Goal: Task Accomplishment & Management: Manage account settings

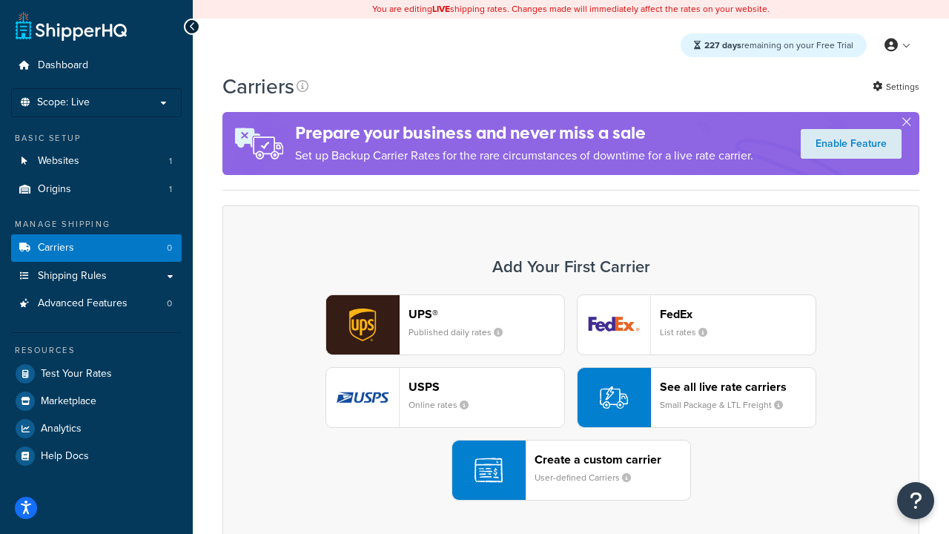
click at [571, 397] on div "UPS® Published daily rates FedEx List rates USPS Online rates See all live rate…" at bounding box center [571, 397] width 666 height 206
click at [738, 314] on header "FedEx" at bounding box center [738, 314] width 156 height 14
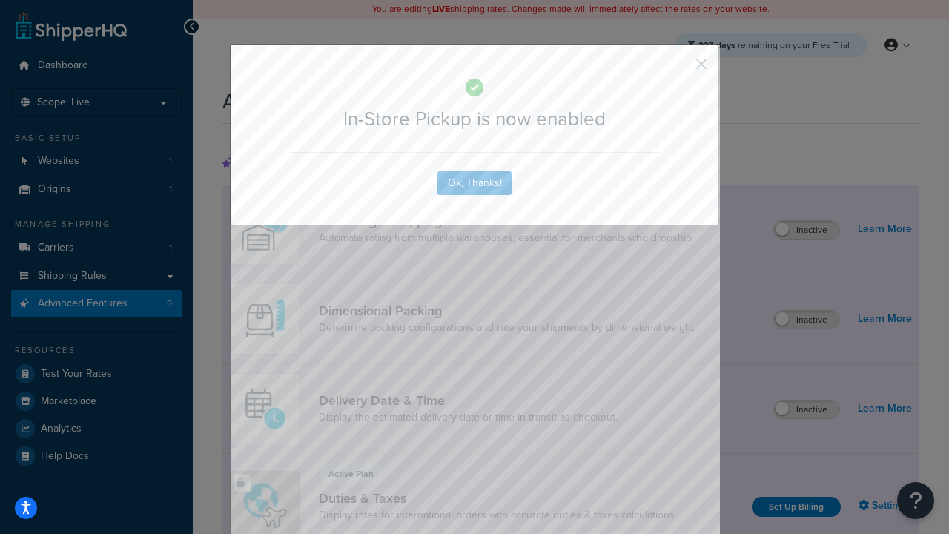
scroll to position [480, 0]
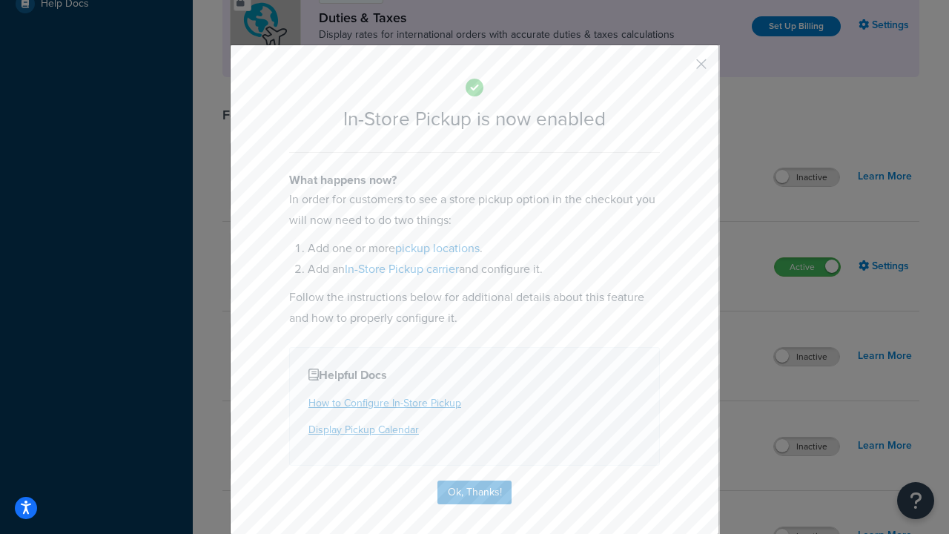
click at [679, 69] on button "button" at bounding box center [680, 69] width 4 height 4
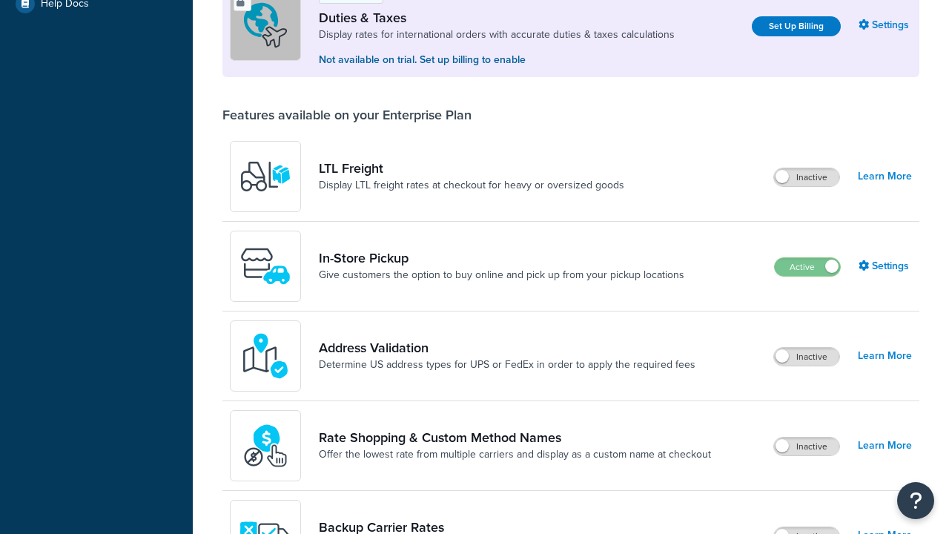
scroll to position [452, 0]
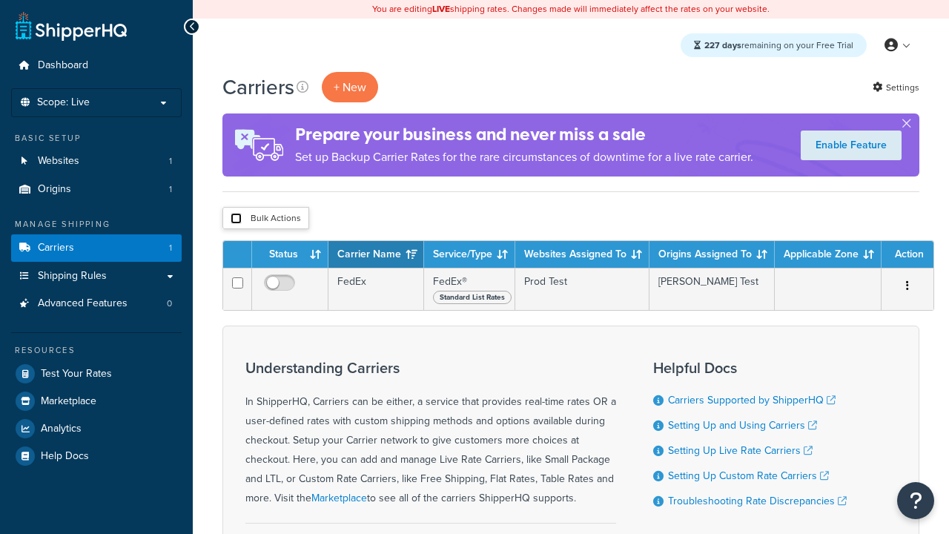
click at [236, 219] on input "checkbox" at bounding box center [236, 218] width 11 height 11
checkbox input "true"
click at [0, 0] on button "Delete" at bounding box center [0, 0] width 0 height 0
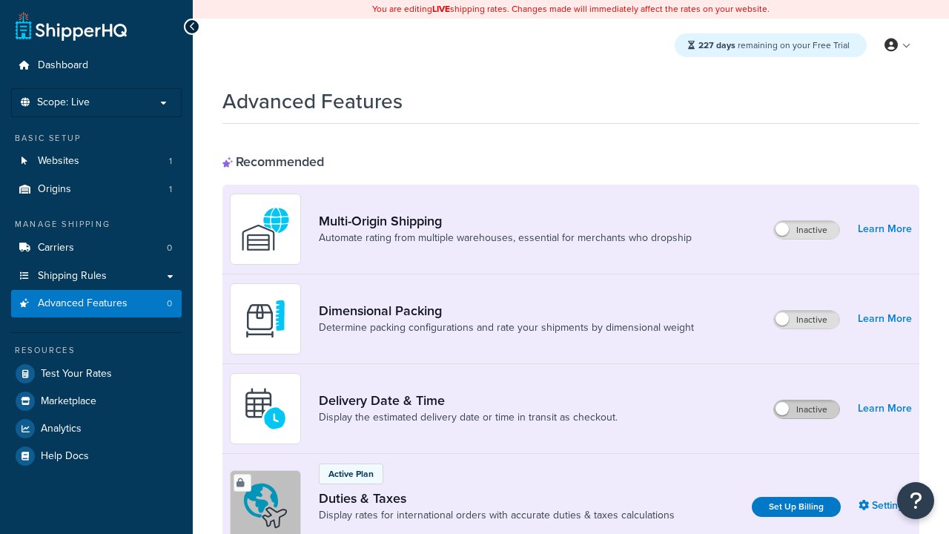
click at [807, 409] on label "Inactive" at bounding box center [806, 409] width 65 height 18
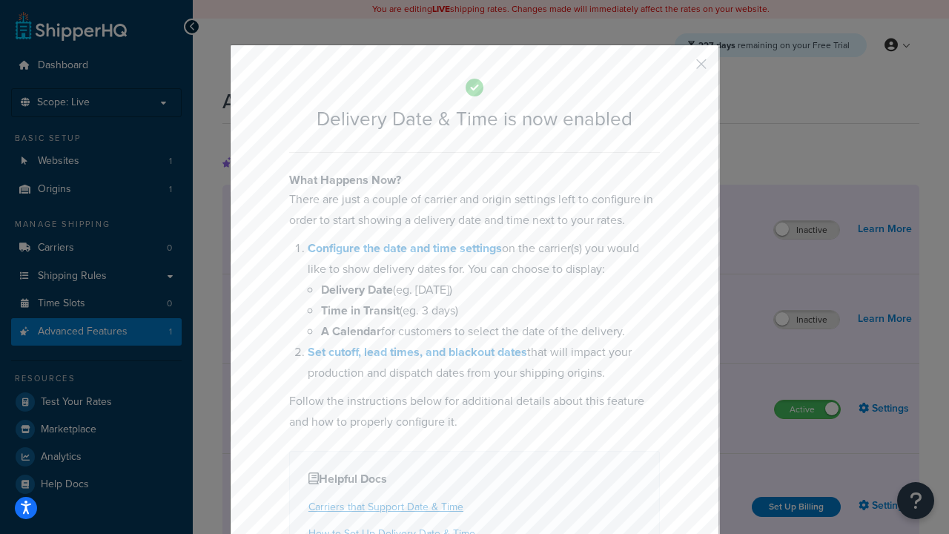
click at [679, 67] on button "button" at bounding box center [680, 69] width 4 height 4
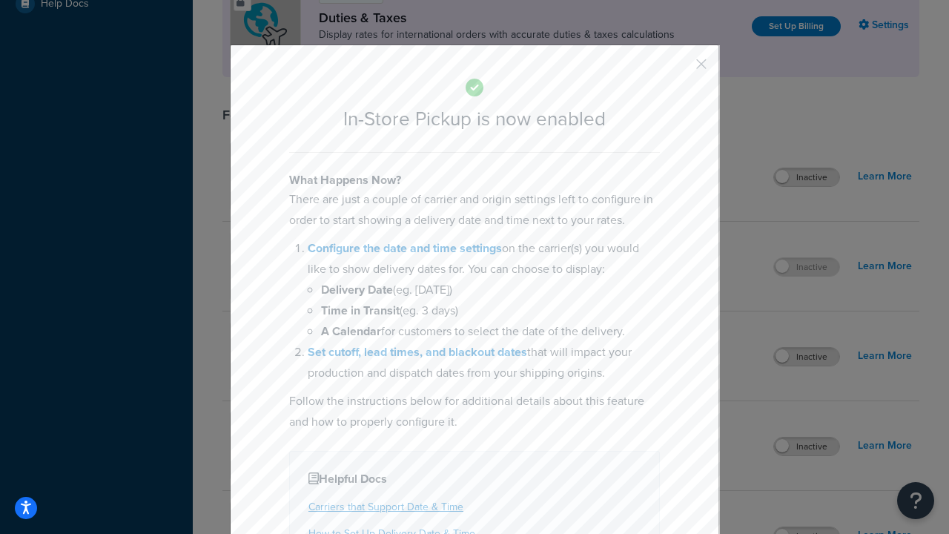
scroll to position [509, 0]
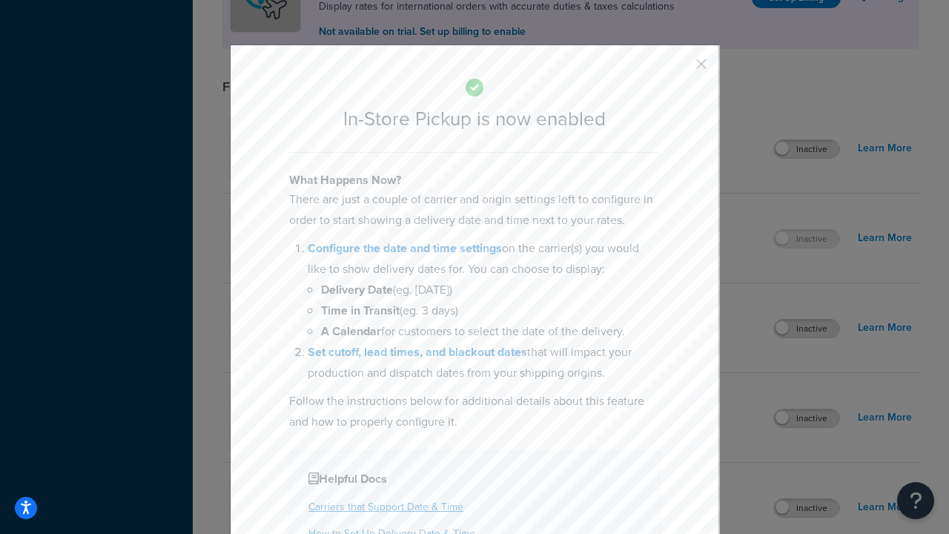
click at [679, 69] on button "button" at bounding box center [680, 69] width 4 height 4
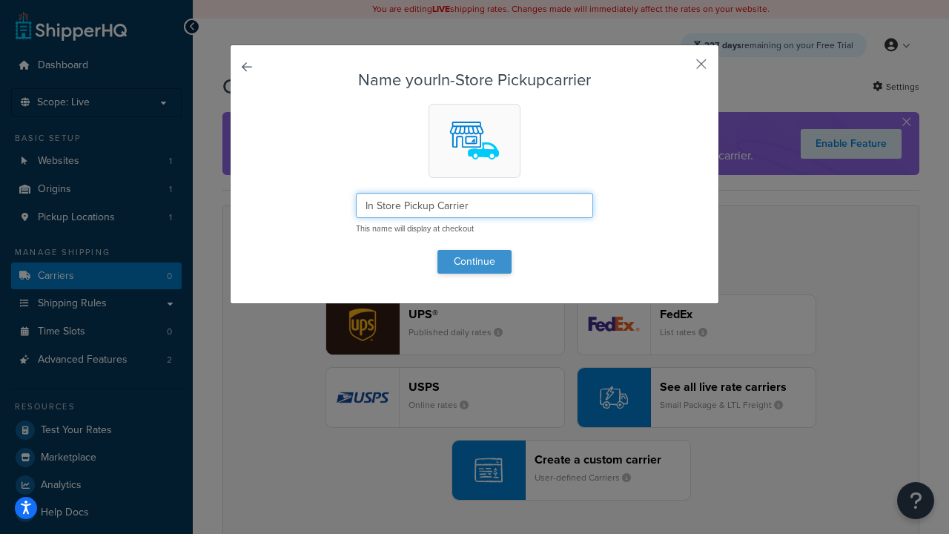
type input "In Store Pickup Carrier"
click at [474, 261] on button "Continue" at bounding box center [474, 262] width 74 height 24
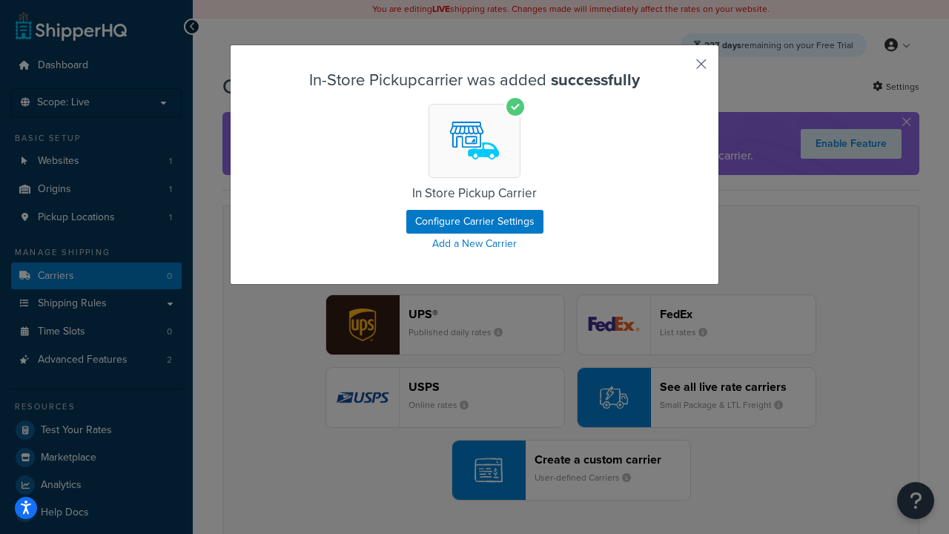
click at [679, 69] on button "button" at bounding box center [680, 69] width 4 height 4
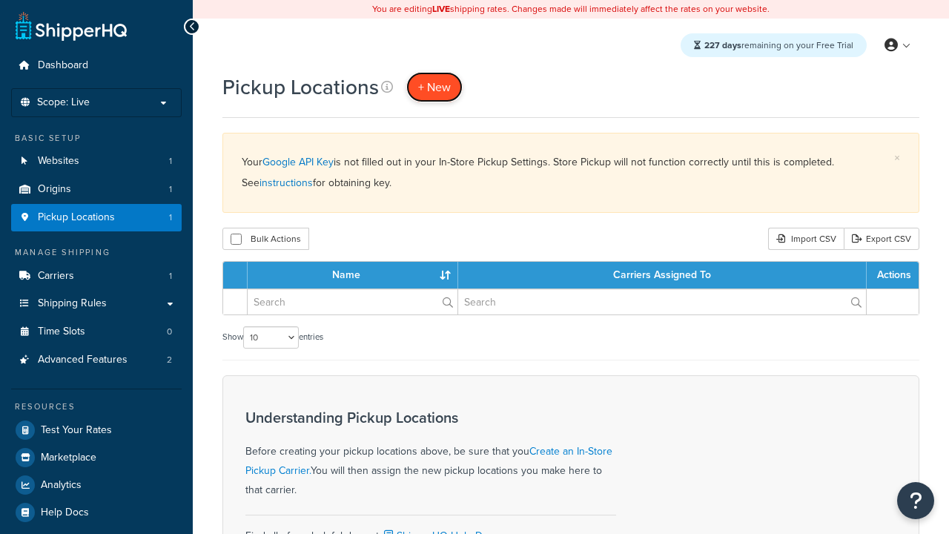
click at [434, 87] on span "+ New" at bounding box center [434, 87] width 33 height 17
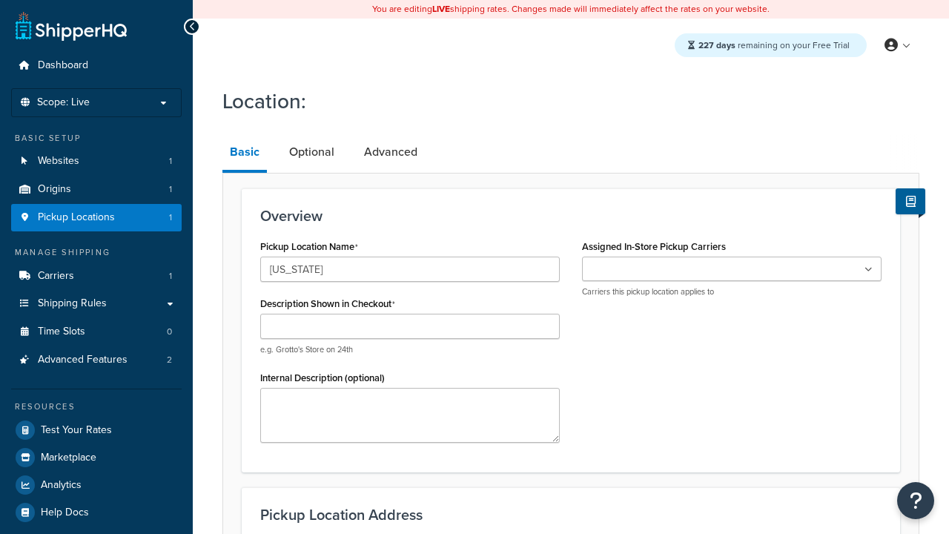
type input "[US_STATE]"
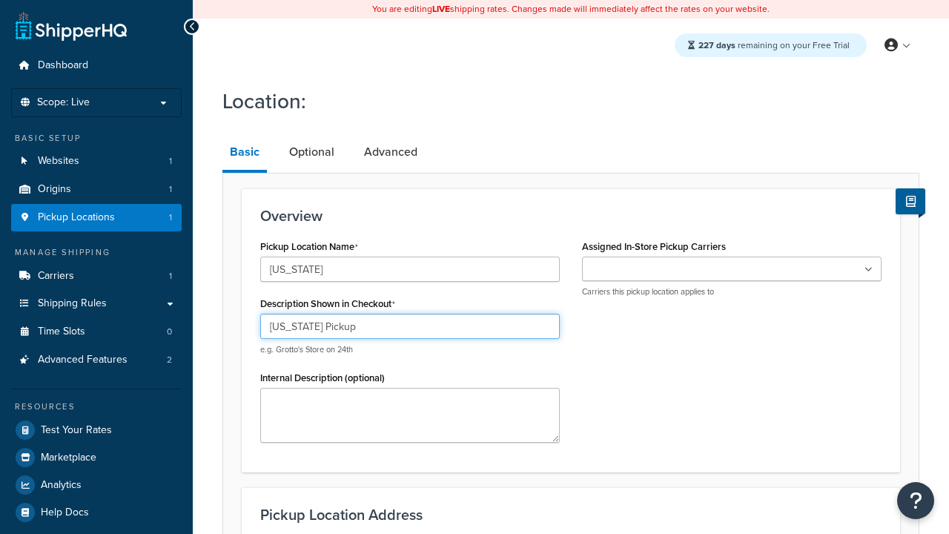
type input "California Pickup"
click at [732, 269] on ul at bounding box center [731, 268] width 299 height 24
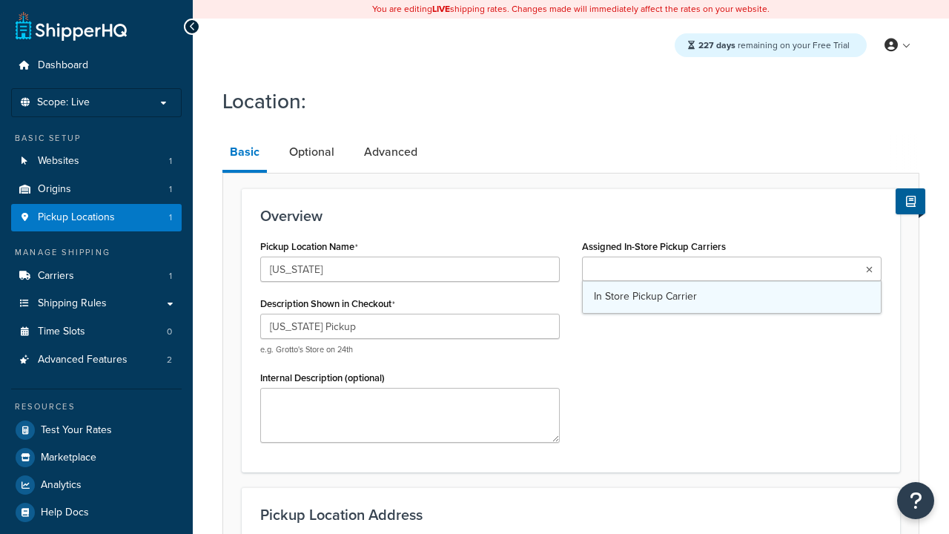
type input "3385 Michelson Drive"
type input "Suite B"
type input "Irvine"
select select "5"
type input "Irvine"
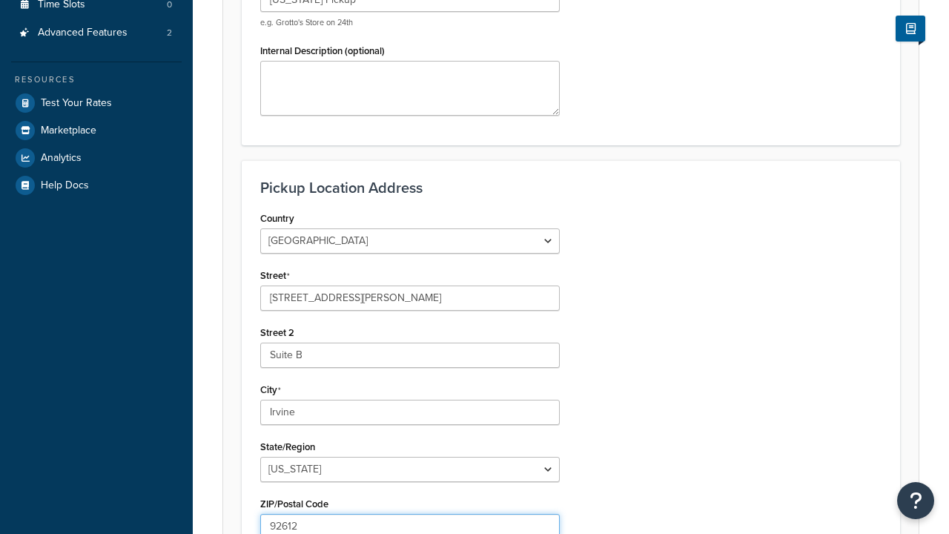
type input "92612"
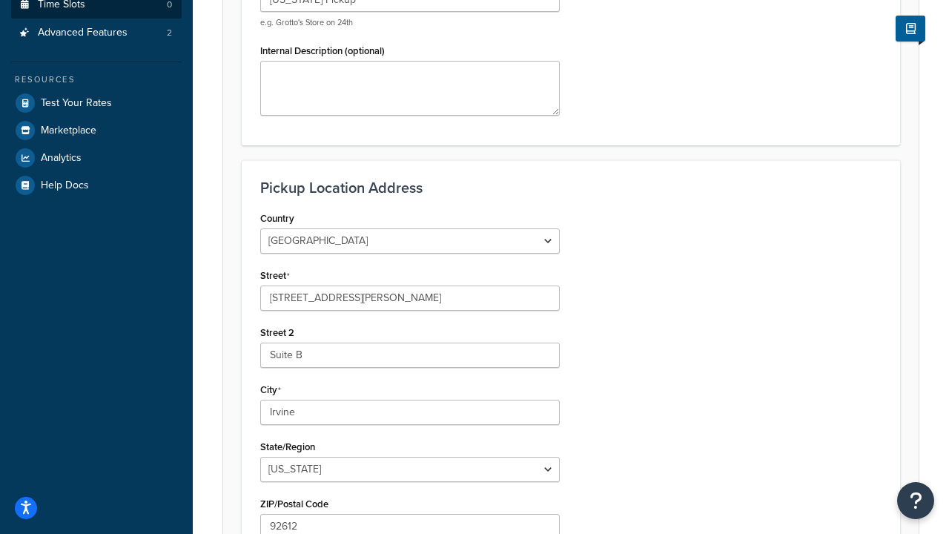
click at [96, 19] on link "Time Slots 0" at bounding box center [96, 4] width 170 height 27
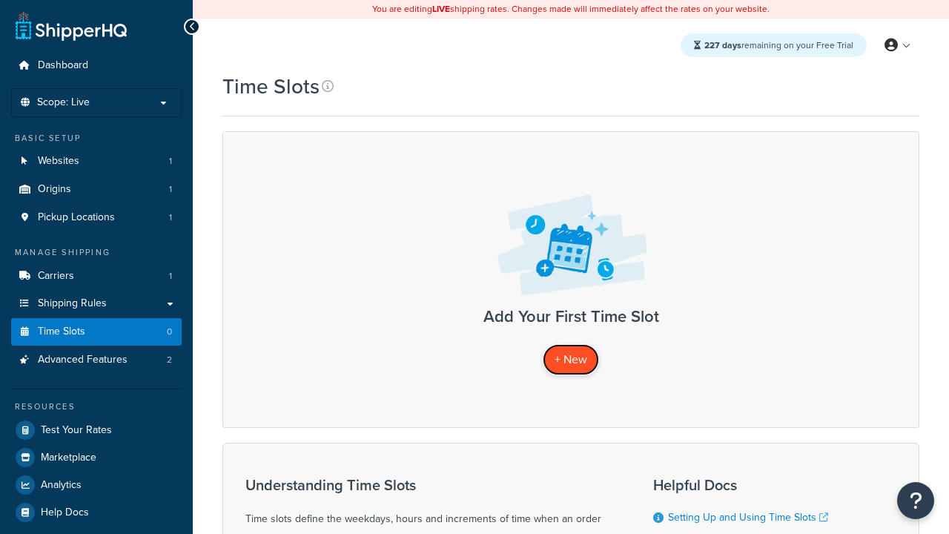
click at [571, 360] on span "+ New" at bounding box center [570, 359] width 33 height 17
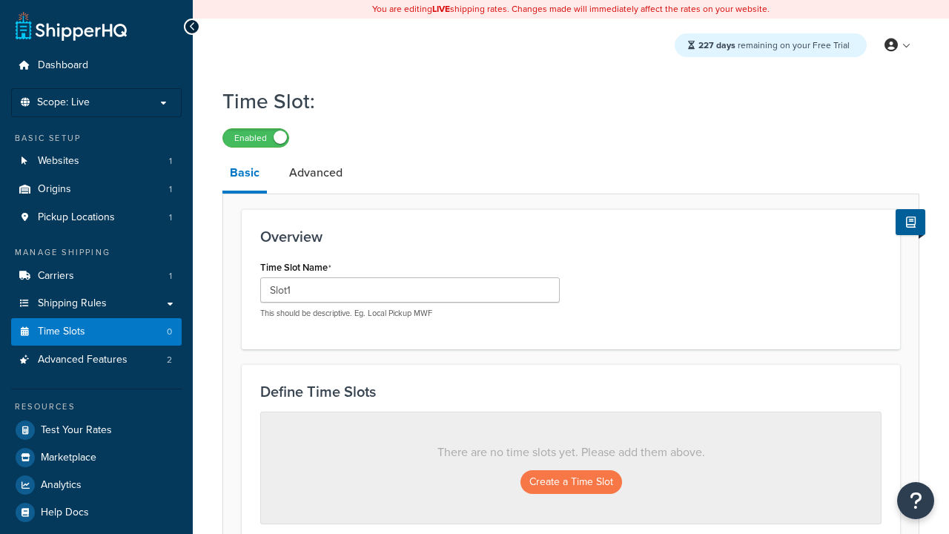
scroll to position [400, 0]
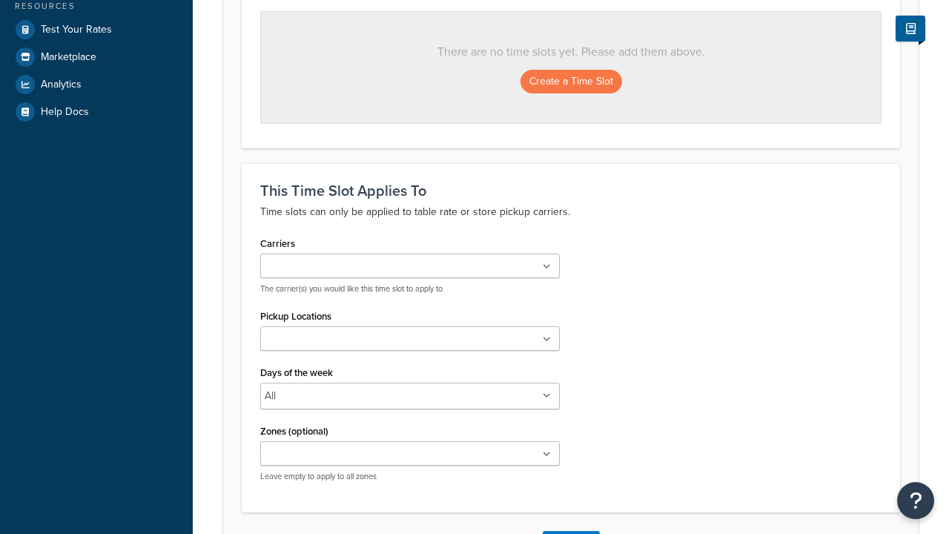
type input "Slot1"
click at [410, 267] on ul at bounding box center [409, 266] width 299 height 24
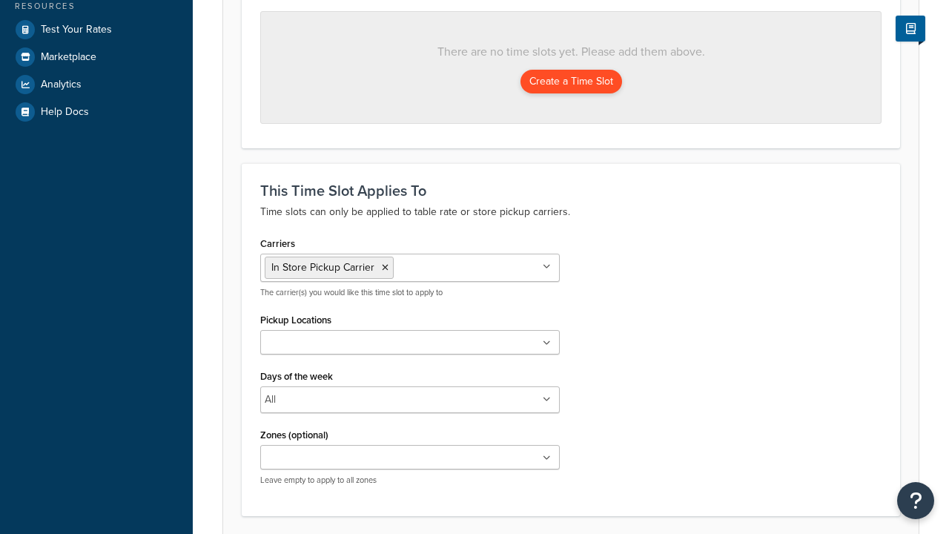
click at [410, 343] on ul at bounding box center [409, 342] width 299 height 24
click at [571, 82] on button "Create a Time Slot" at bounding box center [571, 82] width 102 height 24
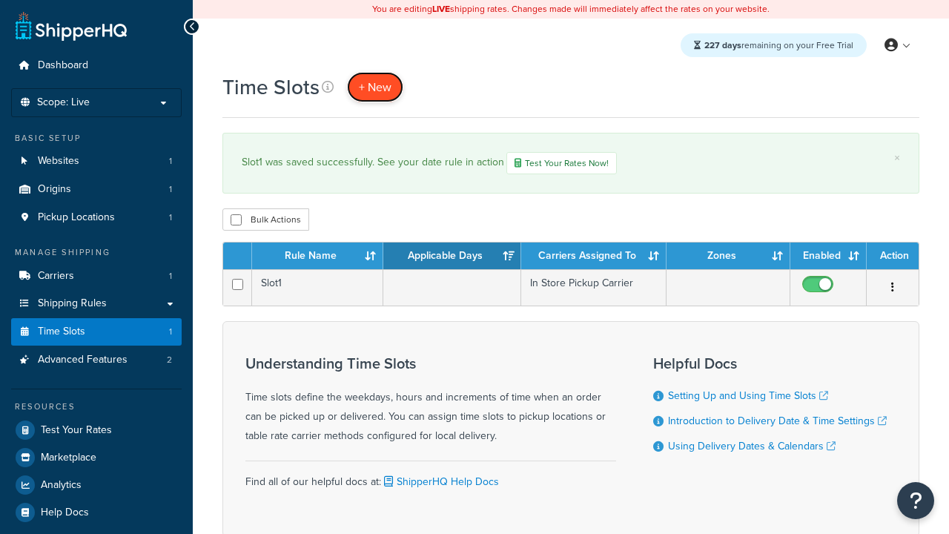
click at [375, 87] on span "+ New" at bounding box center [375, 87] width 33 height 17
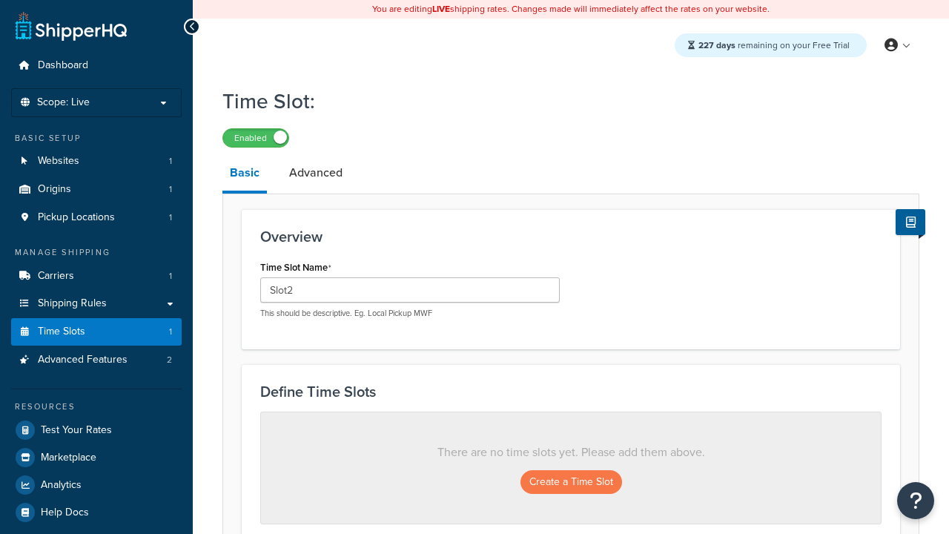
scroll to position [400, 0]
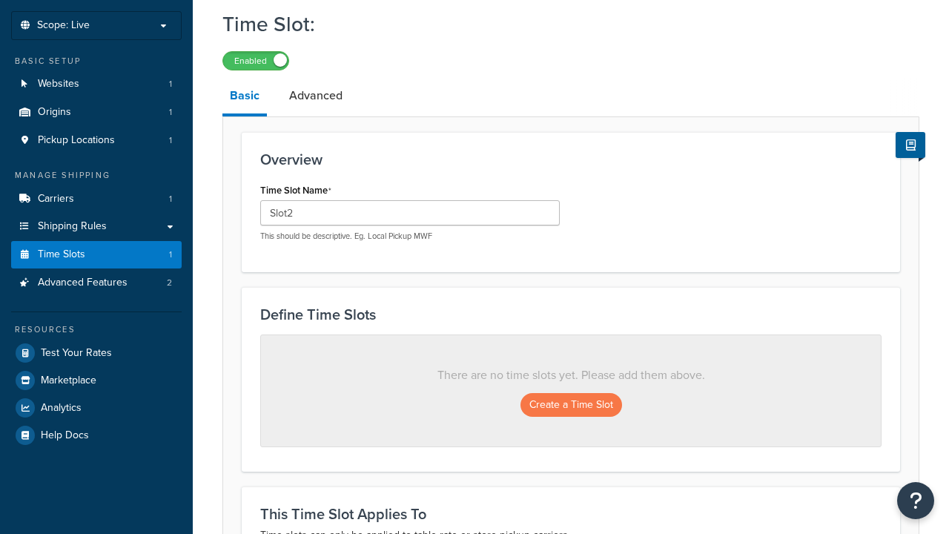
type input "Slot2"
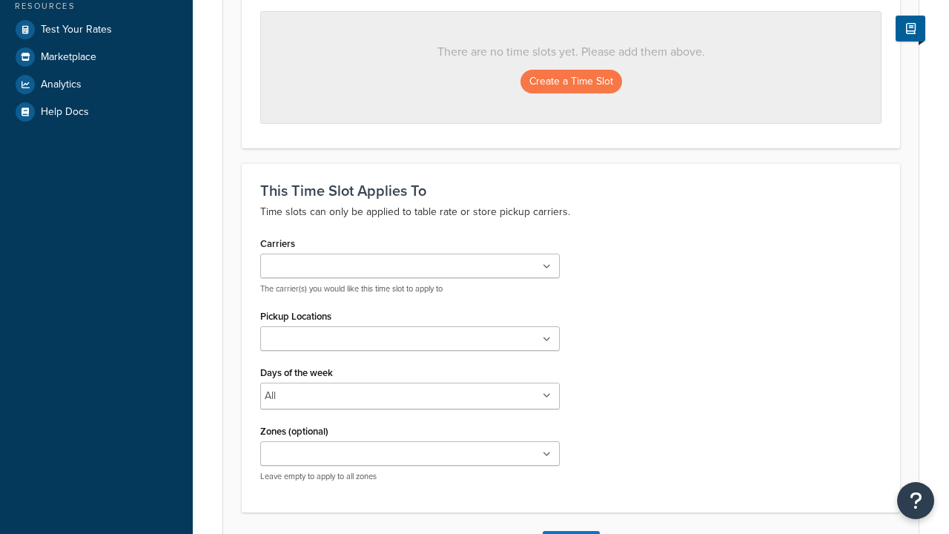
click at [410, 343] on ul at bounding box center [409, 338] width 299 height 24
click at [571, 82] on button "Create a Time Slot" at bounding box center [571, 82] width 102 height 24
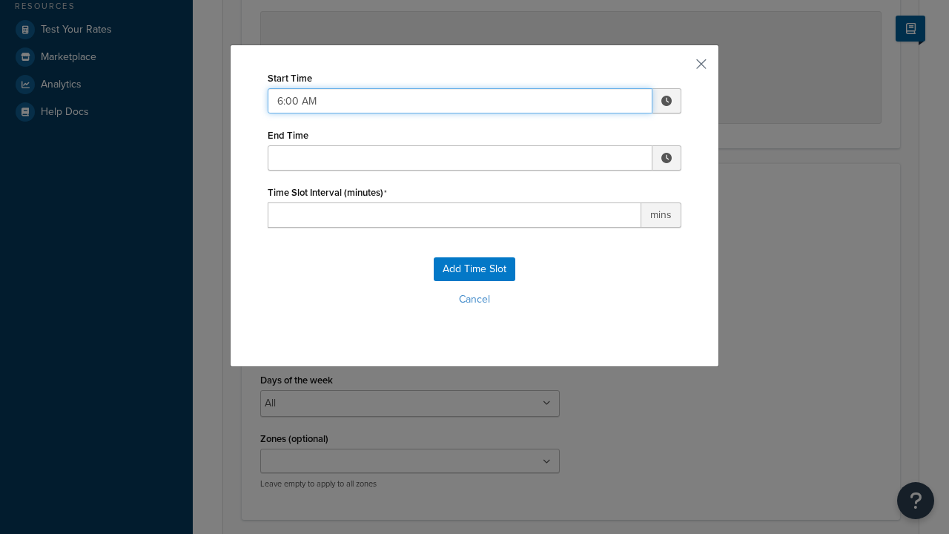
type input "6:00 AM"
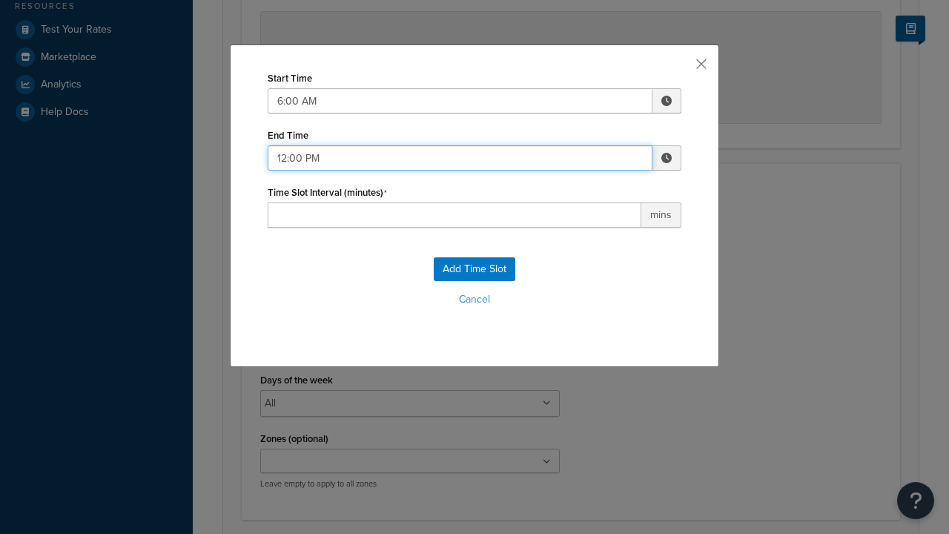
type input "12:00 PM"
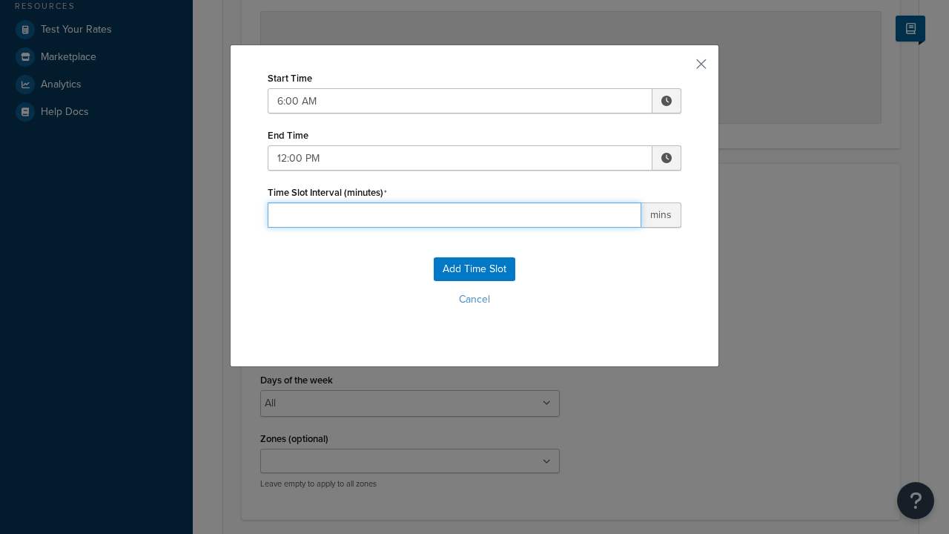
type input "30"
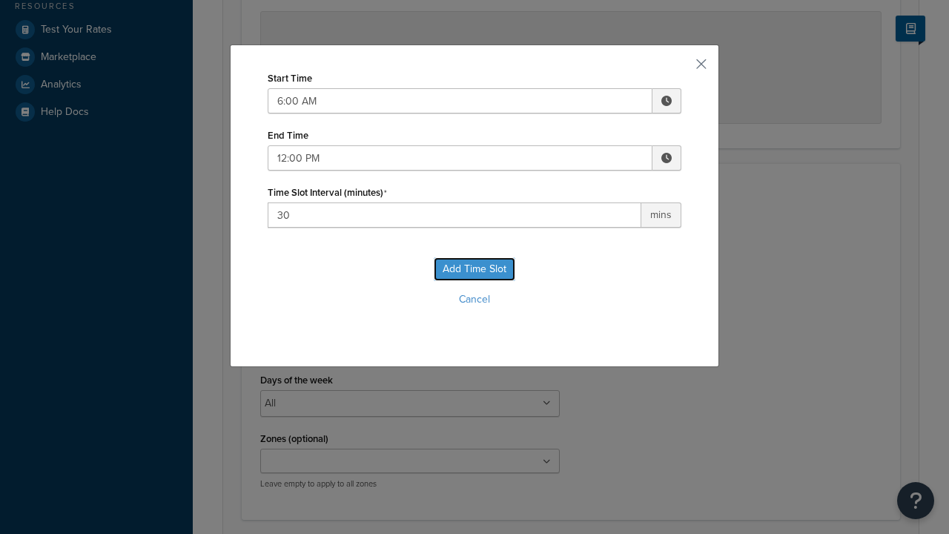
click at [474, 269] on button "Add Time Slot" at bounding box center [475, 269] width 82 height 24
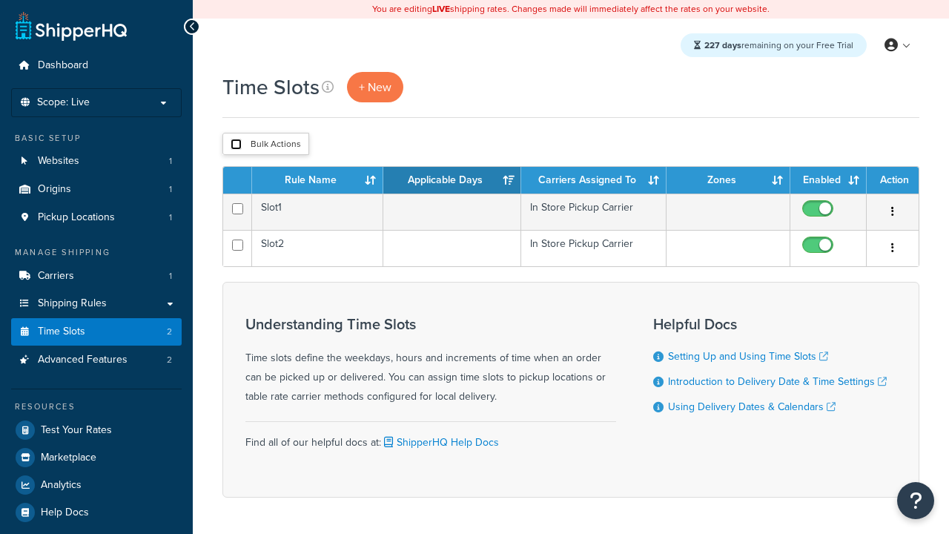
click at [236, 145] on input "checkbox" at bounding box center [236, 144] width 11 height 11
checkbox input "true"
click at [0, 0] on button "Duplicate" at bounding box center [0, 0] width 0 height 0
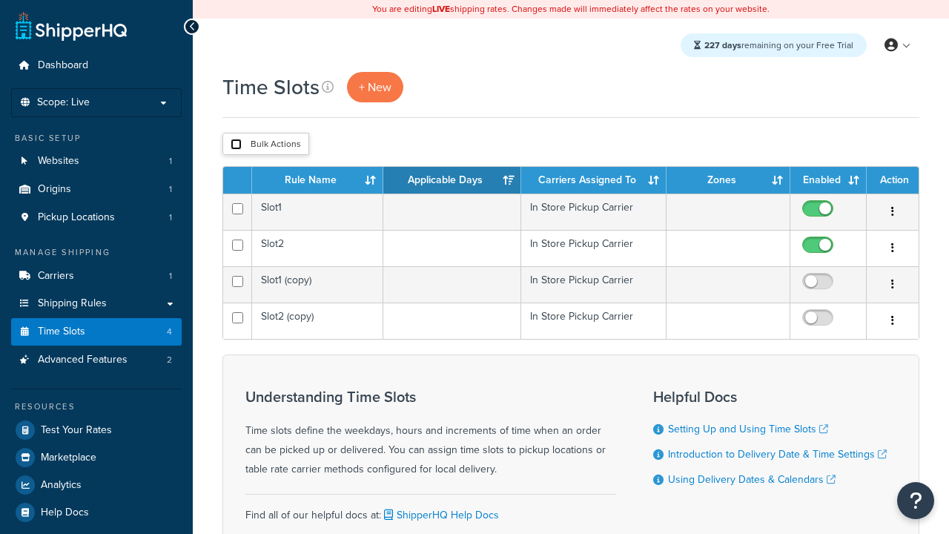
click at [236, 145] on input "checkbox" at bounding box center [236, 144] width 11 height 11
checkbox input "true"
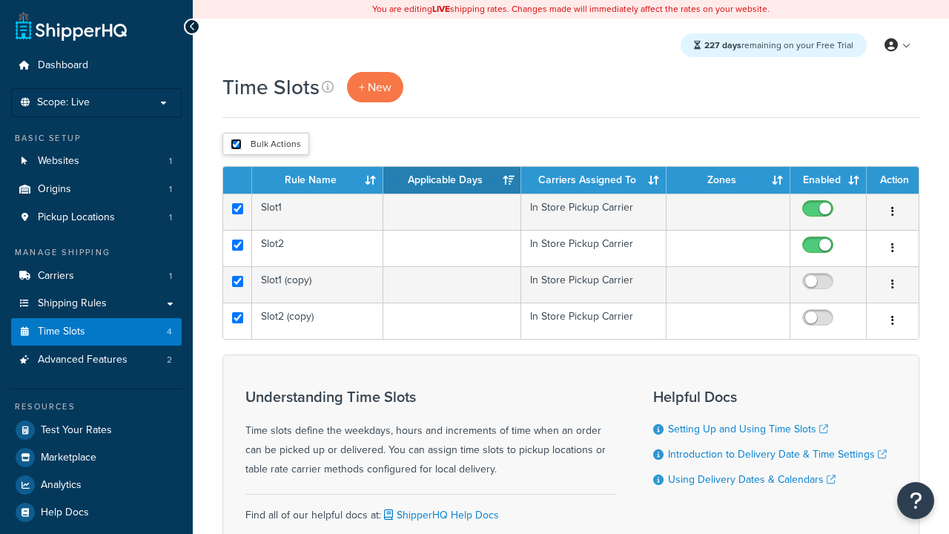
checkbox input "true"
click at [0, 0] on button "Delete" at bounding box center [0, 0] width 0 height 0
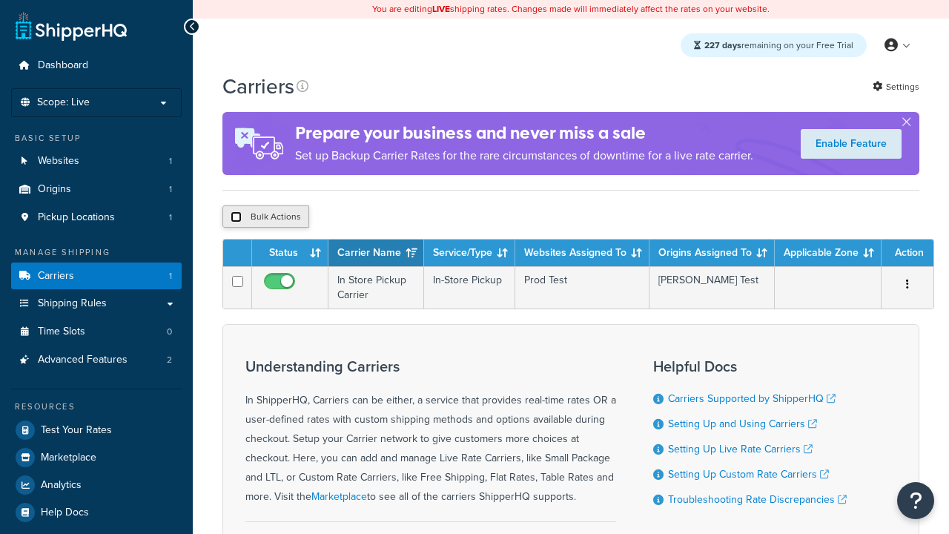
click at [236, 217] on input "checkbox" at bounding box center [236, 216] width 11 height 11
checkbox input "true"
click at [0, 0] on button "Delete" at bounding box center [0, 0] width 0 height 0
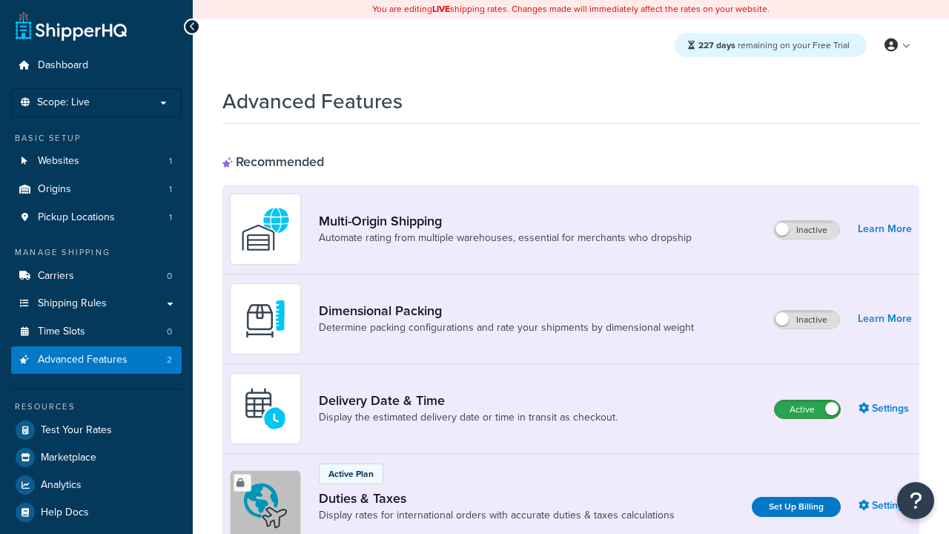
click at [807, 409] on label "Active" at bounding box center [807, 409] width 65 height 18
